Goal: Find specific fact: Find specific fact

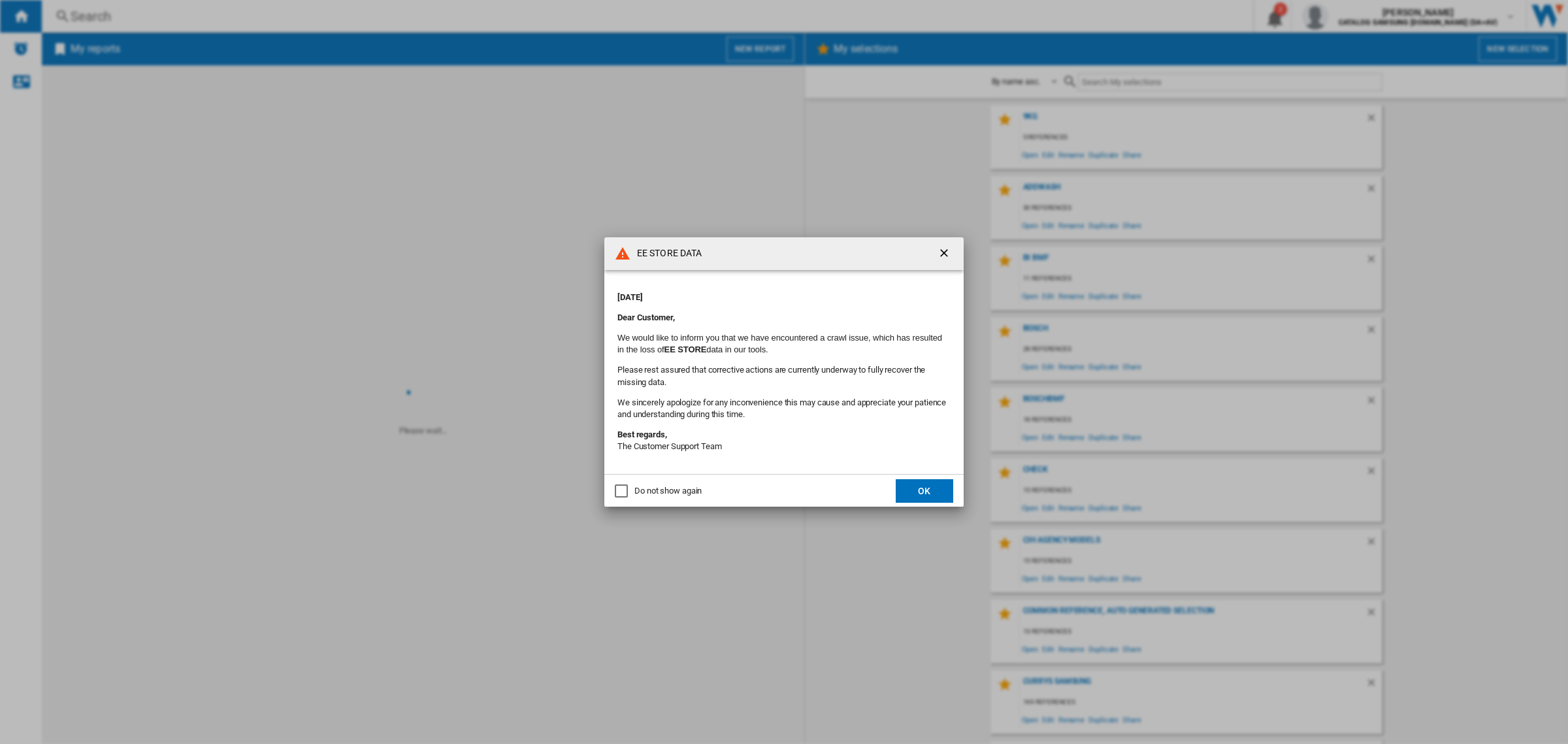
click at [936, 489] on button "OK" at bounding box center [924, 491] width 57 height 24
click at [910, 492] on button "OK" at bounding box center [924, 491] width 57 height 24
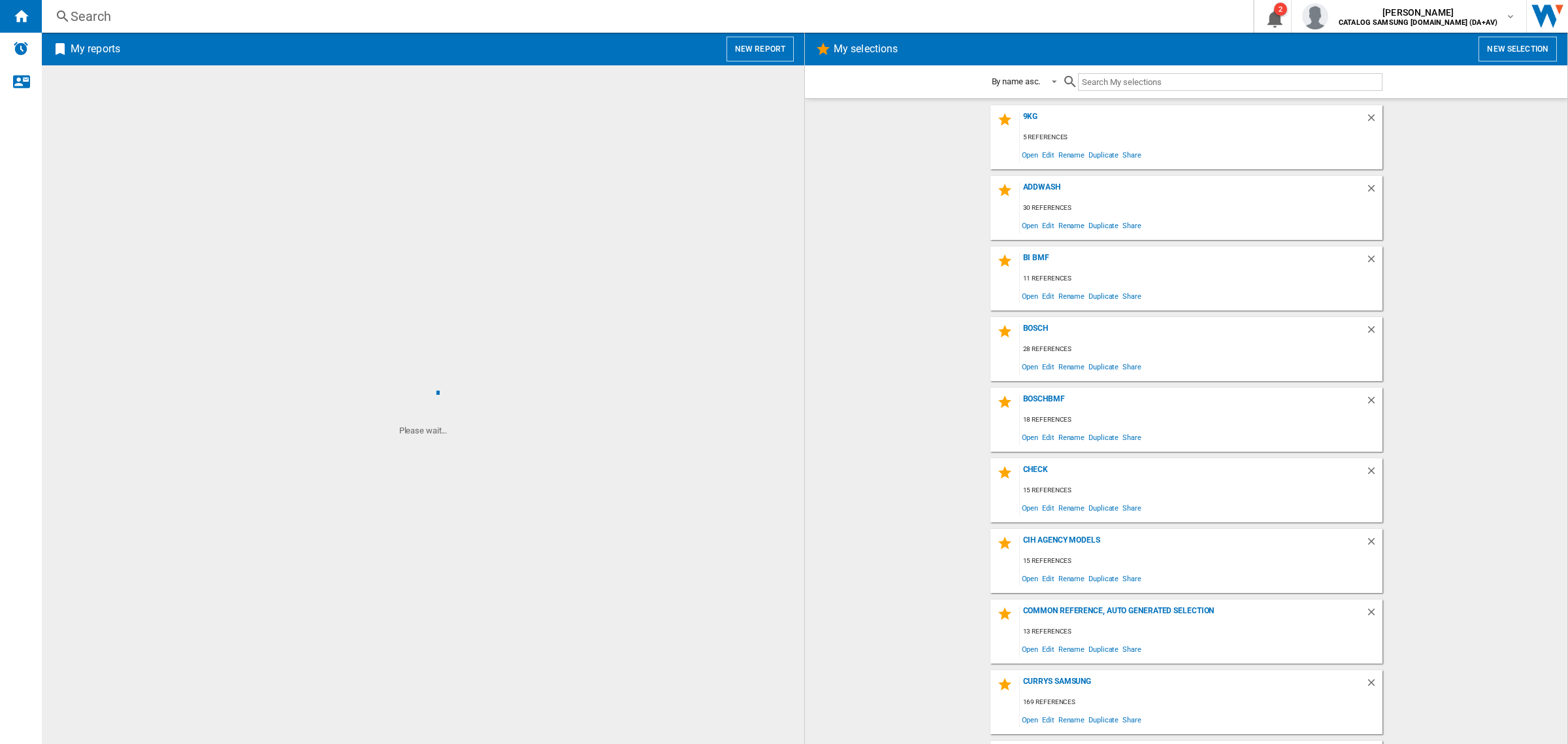
click at [571, 12] on div "Search" at bounding box center [645, 16] width 1149 height 19
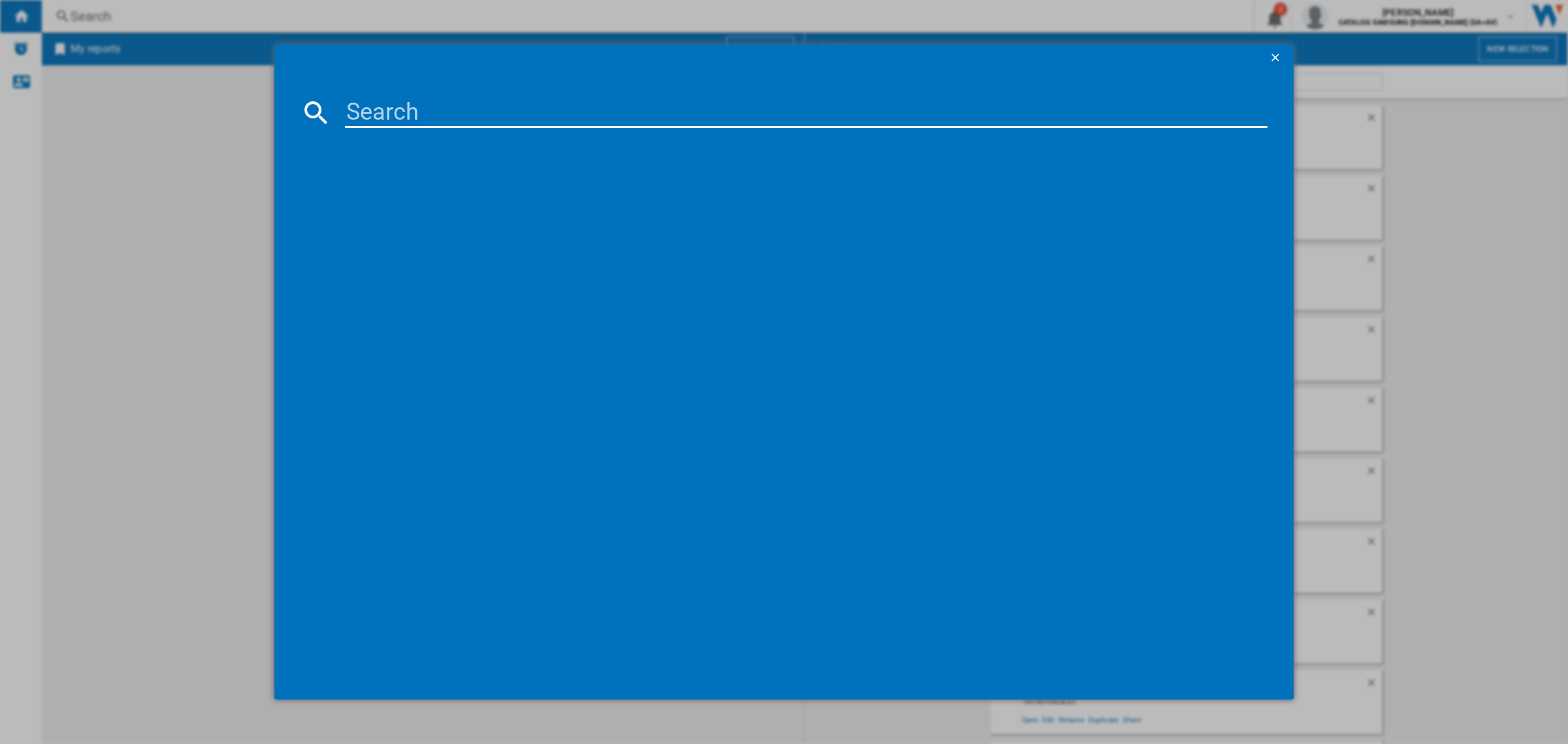
click at [560, 121] on input at bounding box center [806, 112] width 922 height 31
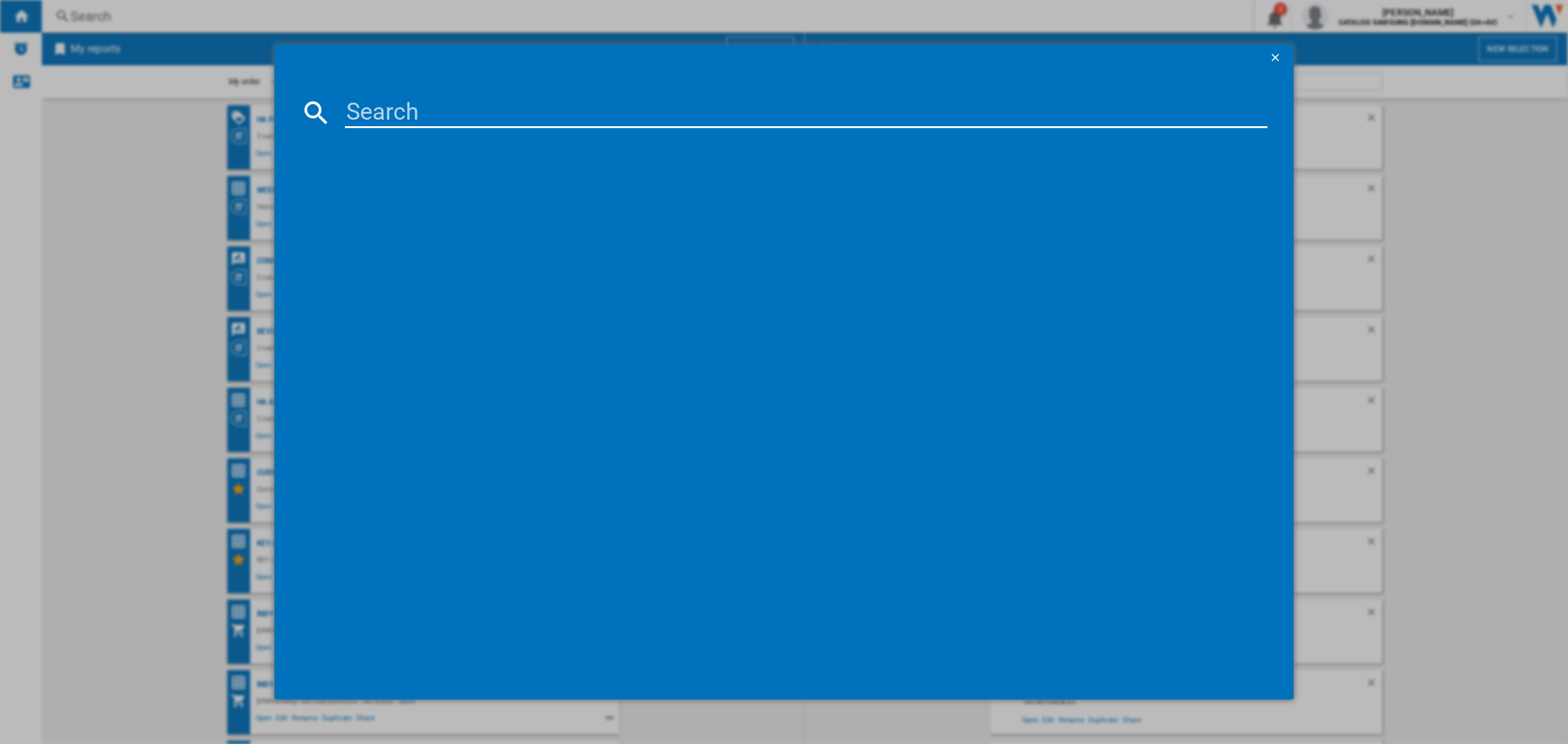
paste input "HV673A61UK"
type input "HV673A61"
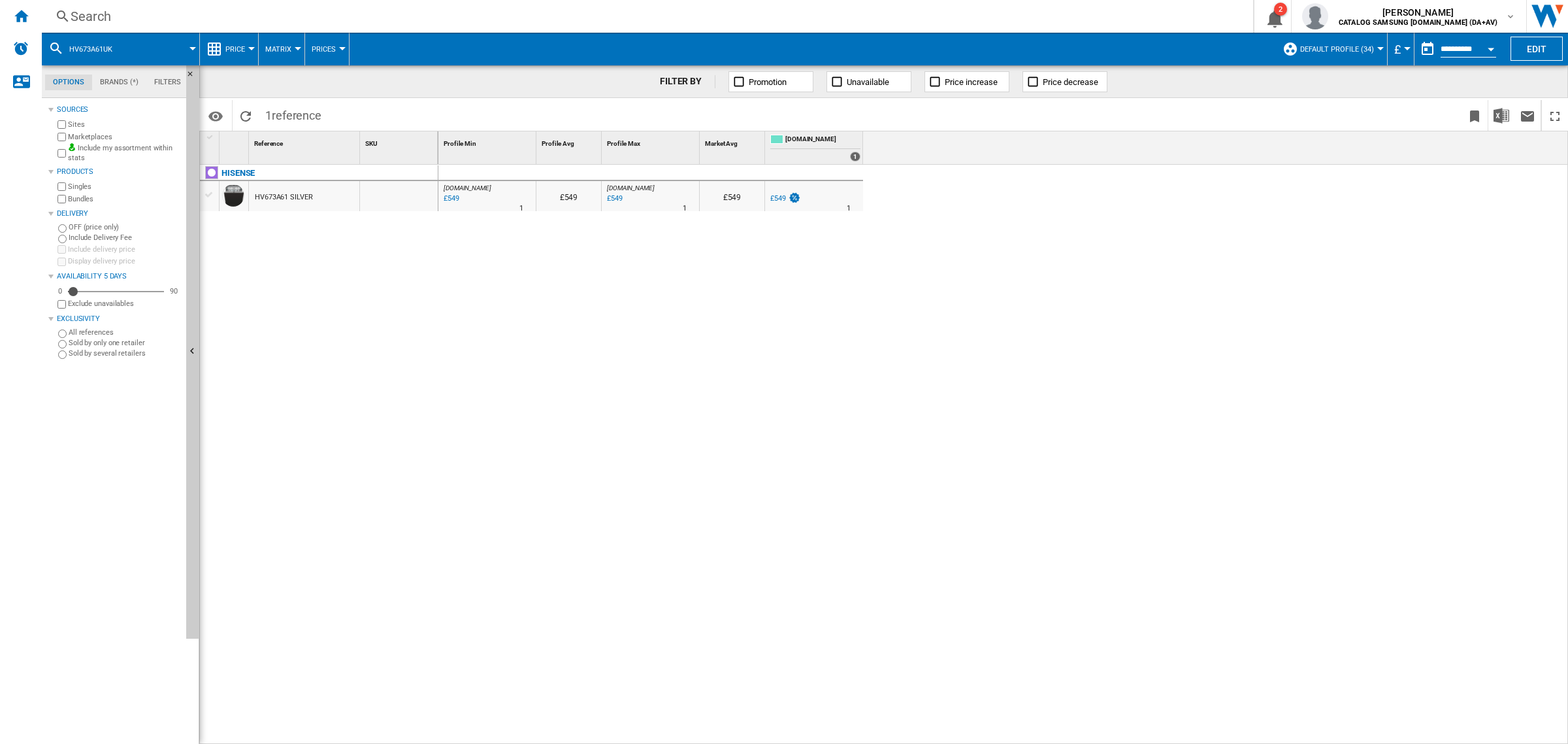
click at [778, 200] on div "£549" at bounding box center [778, 198] width 16 height 8
click at [370, 238] on span "Characteristics" at bounding box center [344, 236] width 68 height 12
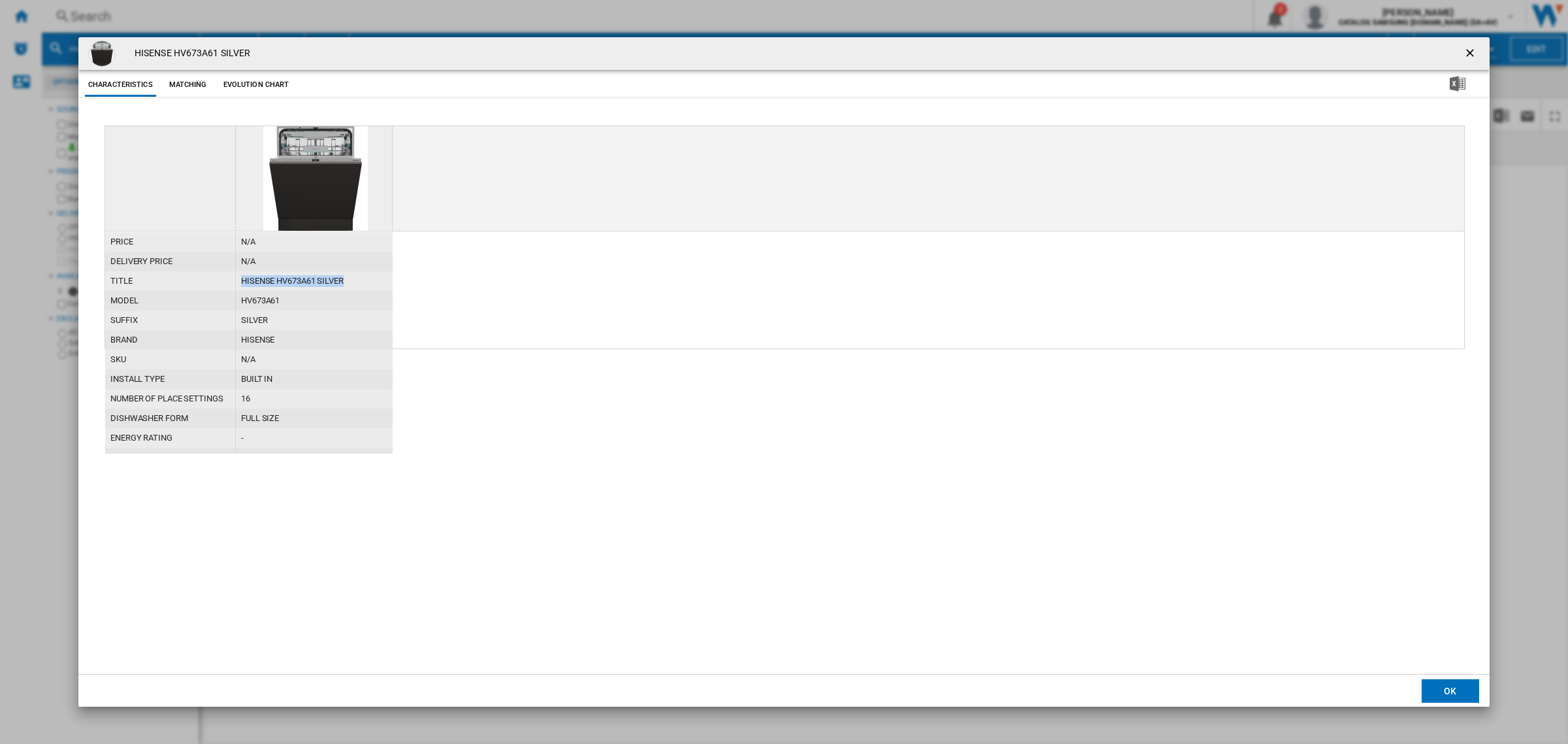
drag, startPoint x: 347, startPoint y: 280, endPoint x: 231, endPoint y: 287, distance: 116.2
click at [231, 271] on div "title HISENSE HV673A61 SILVER" at bounding box center [249, 271] width 287 height 0
copy div "HISENSE HV673A61 SILVER"
